Goal: Check status: Check status

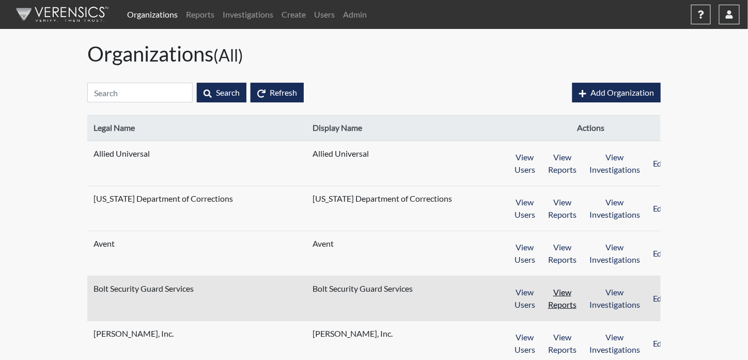
click at [554, 292] on button "View Reports" at bounding box center [562, 298] width 42 height 32
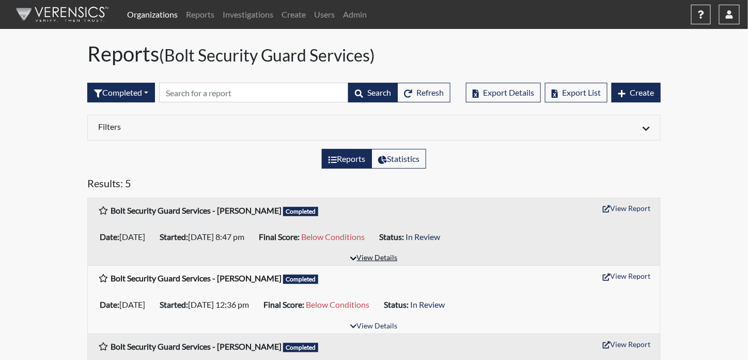
click at [377, 256] on button "View Details" at bounding box center [374, 258] width 56 height 14
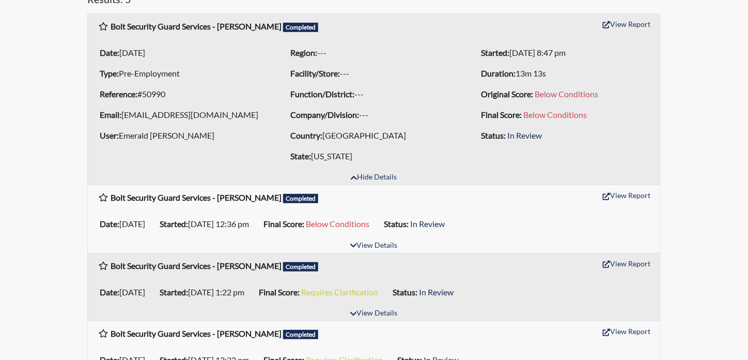
scroll to position [248, 0]
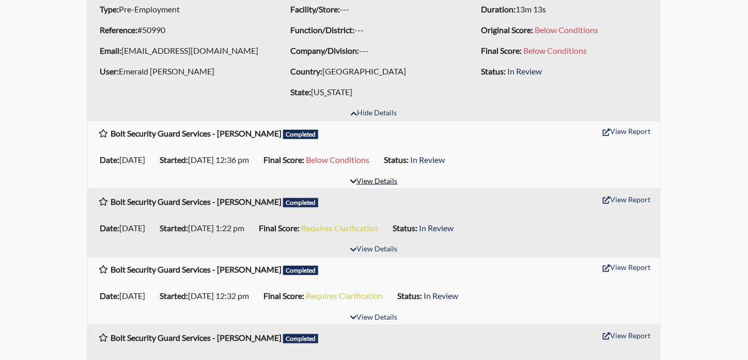
click at [372, 177] on button "View Details" at bounding box center [374, 182] width 56 height 14
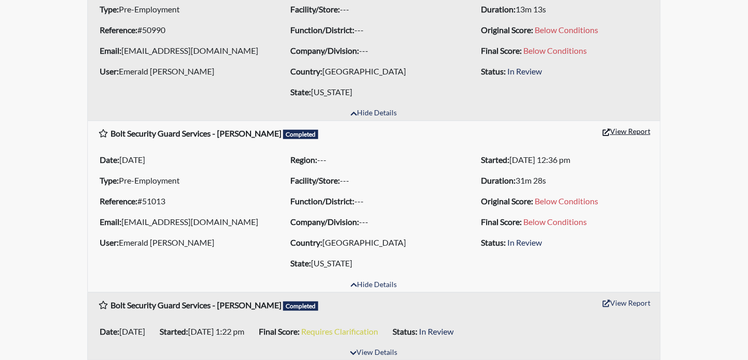
click at [627, 127] on button "View Report" at bounding box center [626, 131] width 57 height 16
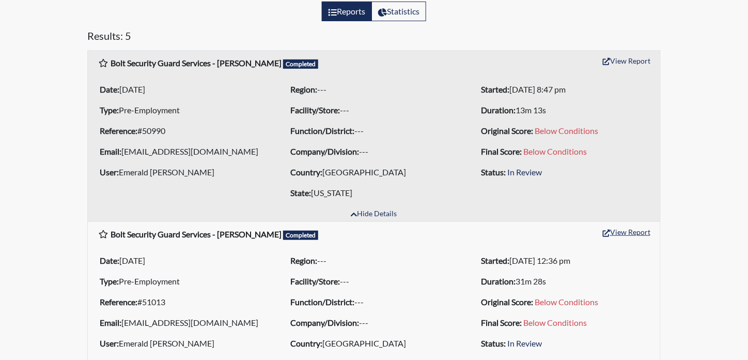
scroll to position [145, 0]
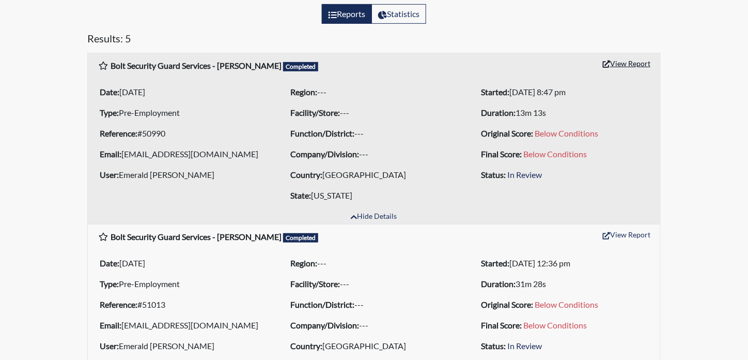
click at [639, 57] on button "View Report" at bounding box center [626, 63] width 57 height 16
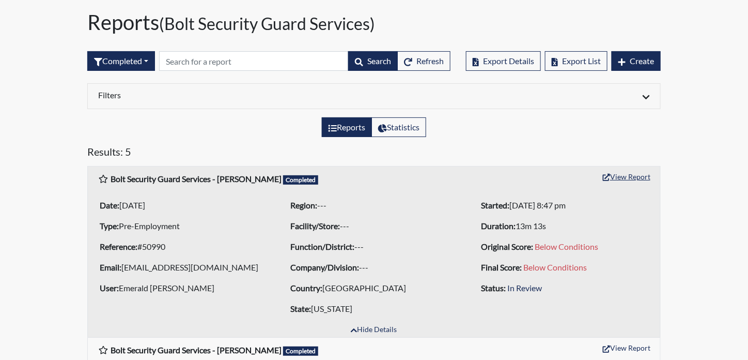
scroll to position [0, 0]
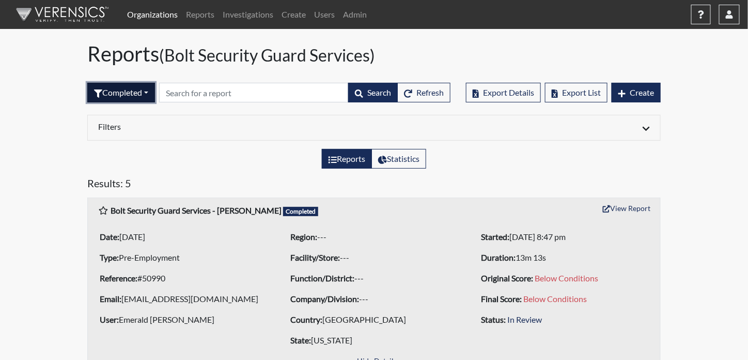
click at [153, 97] on button "Completed" at bounding box center [121, 93] width 68 height 20
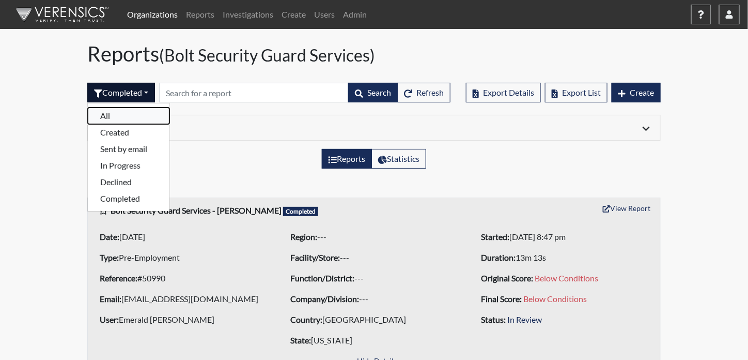
click at [116, 114] on button "All" at bounding box center [129, 115] width 82 height 17
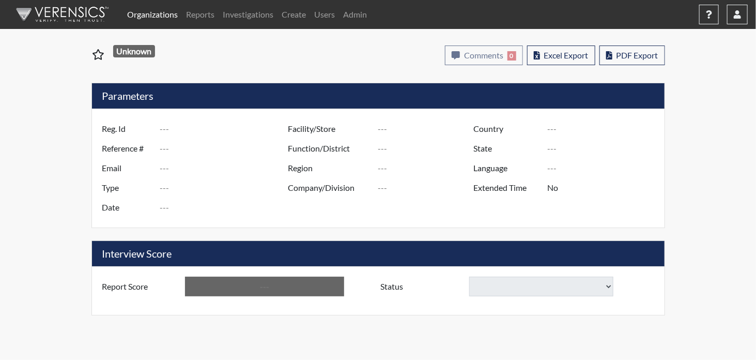
type input "Gerald Cooper"
type input "51013"
type input "[EMAIL_ADDRESS][DOMAIN_NAME]"
type input "Pre-Employment"
type input "Aug 29, 2025"
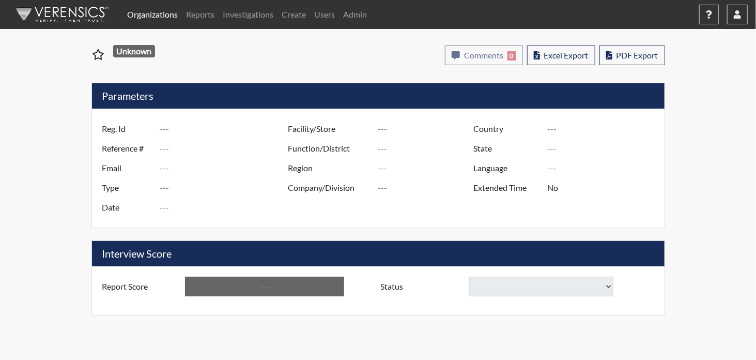
type input "[GEOGRAPHIC_DATA]"
type input "[US_STATE]"
type input "English"
type input "Yes"
type input "Below Conditions"
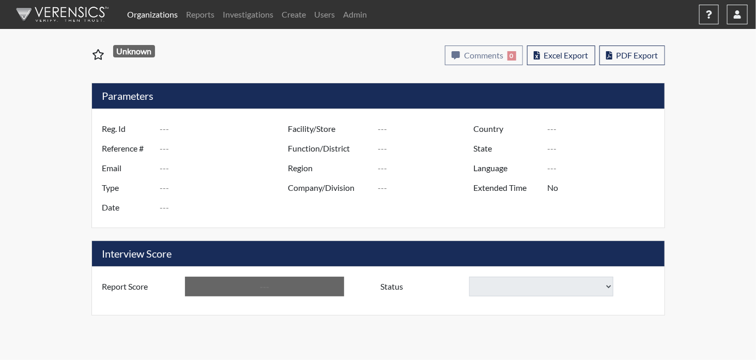
select select
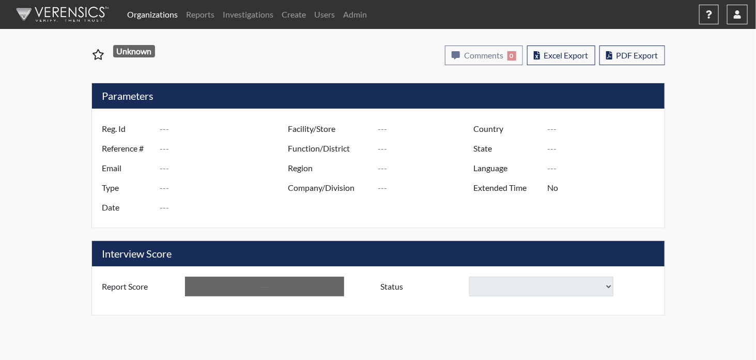
select select
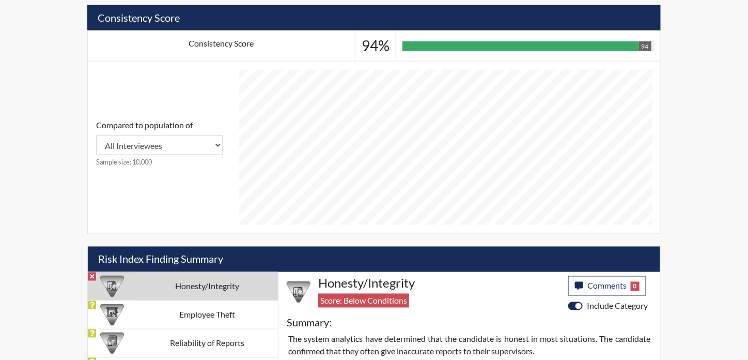
scroll to position [351, 0]
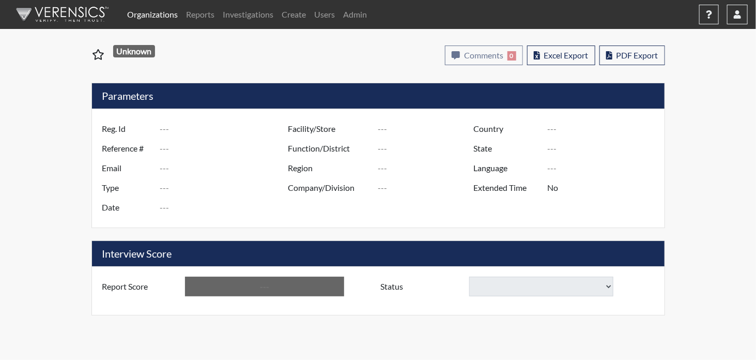
type input "Keith Hathorn"
type input "50990"
type input "[EMAIL_ADDRESS][DOMAIN_NAME]"
type input "Pre-Employment"
type input "Aug 28, 2025"
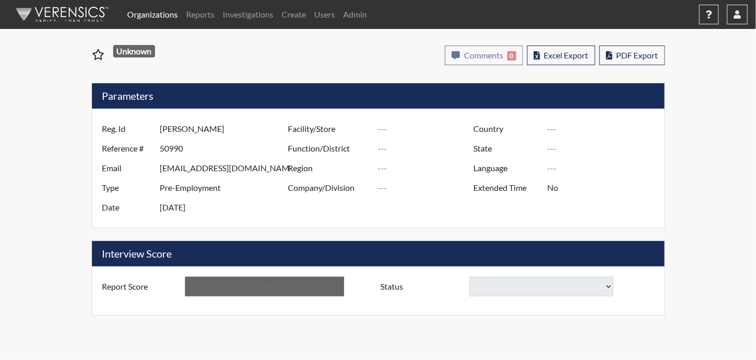
type input "[GEOGRAPHIC_DATA]"
type input "[US_STATE]"
type input "English"
type input "Yes"
type input "Below Conditions"
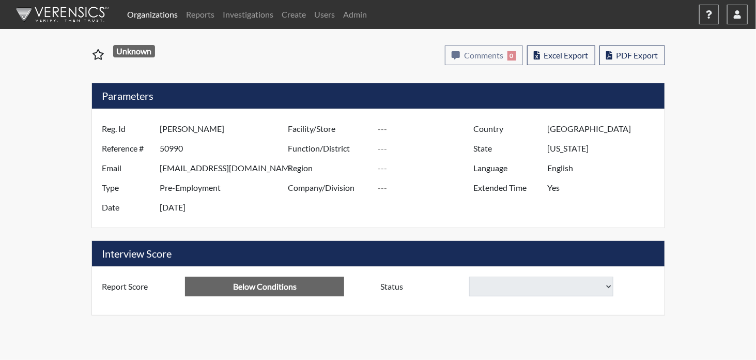
select select
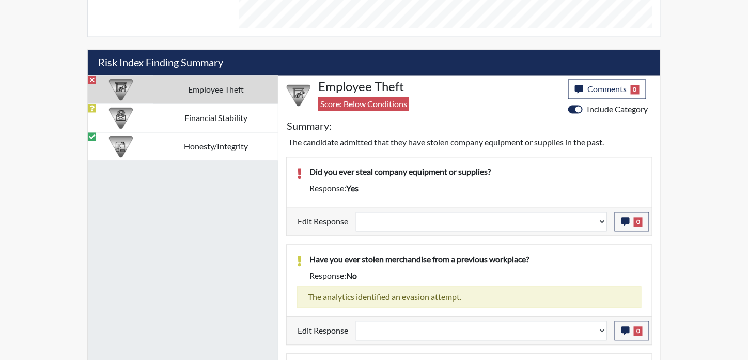
scroll to position [686, 0]
